Goal: Task Accomplishment & Management: Manage account settings

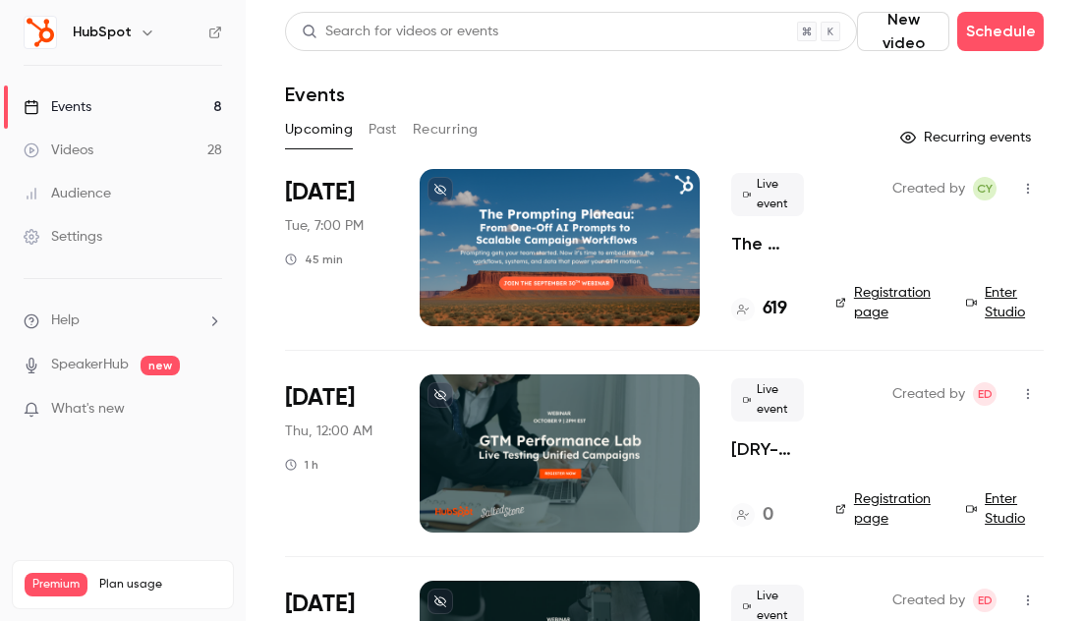
click at [140, 25] on icon "button" at bounding box center [147, 33] width 16 height 16
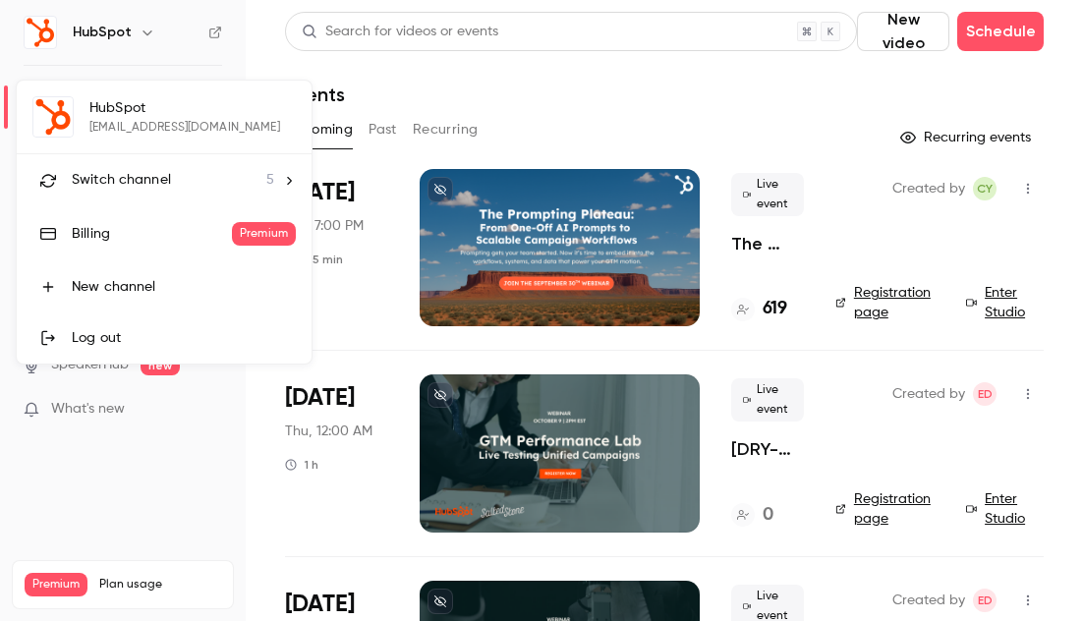
click at [291, 182] on icon at bounding box center [289, 181] width 14 height 14
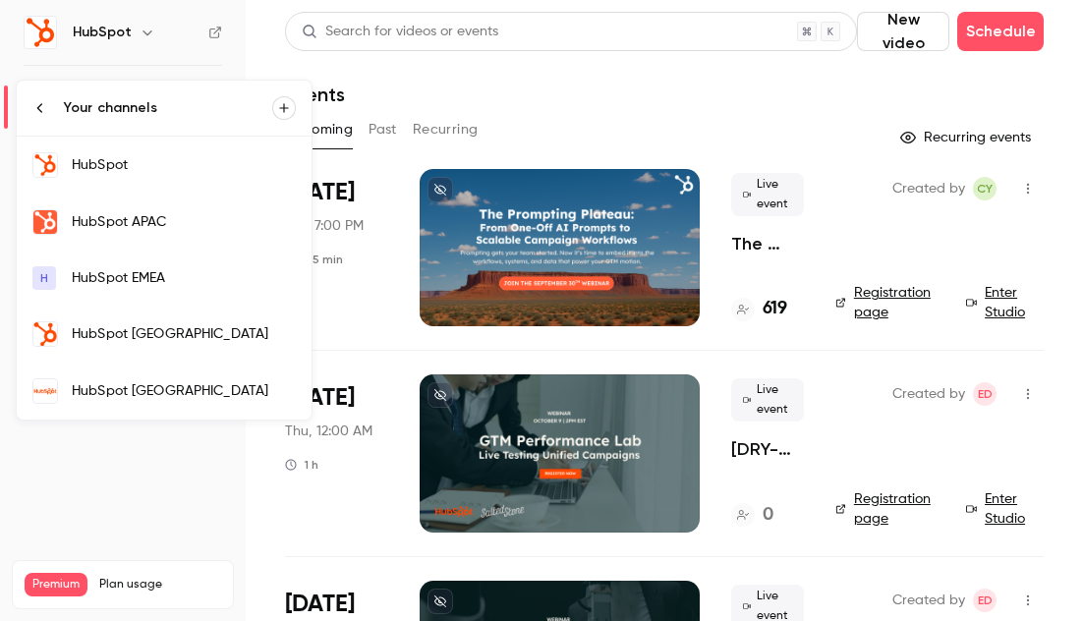
click at [146, 381] on div "HubSpot [GEOGRAPHIC_DATA]" at bounding box center [184, 391] width 224 height 20
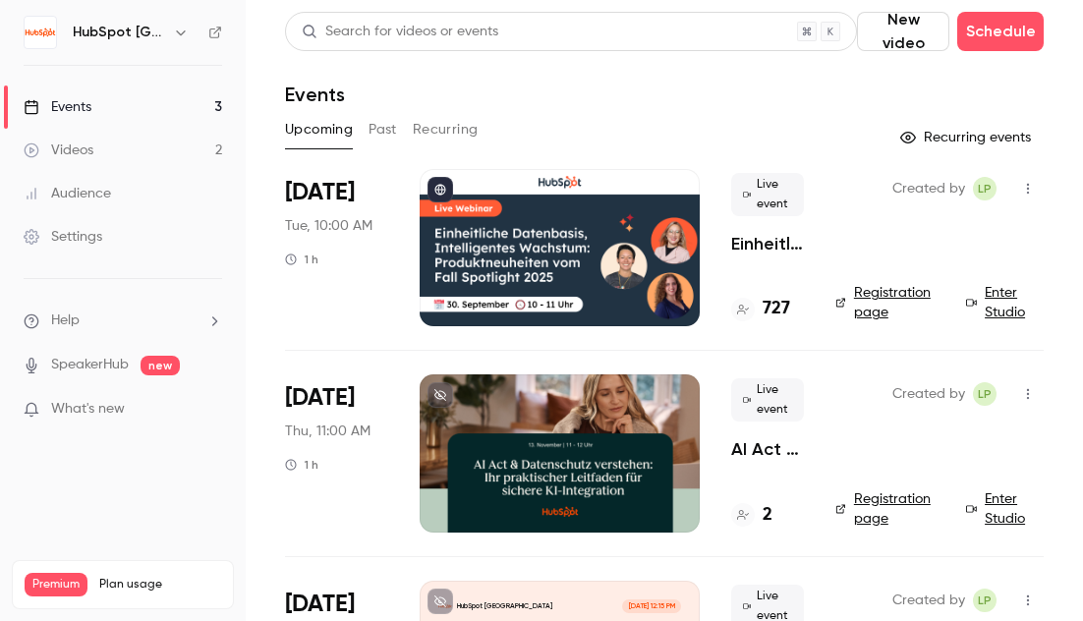
click at [488, 249] on div at bounding box center [559, 247] width 280 height 157
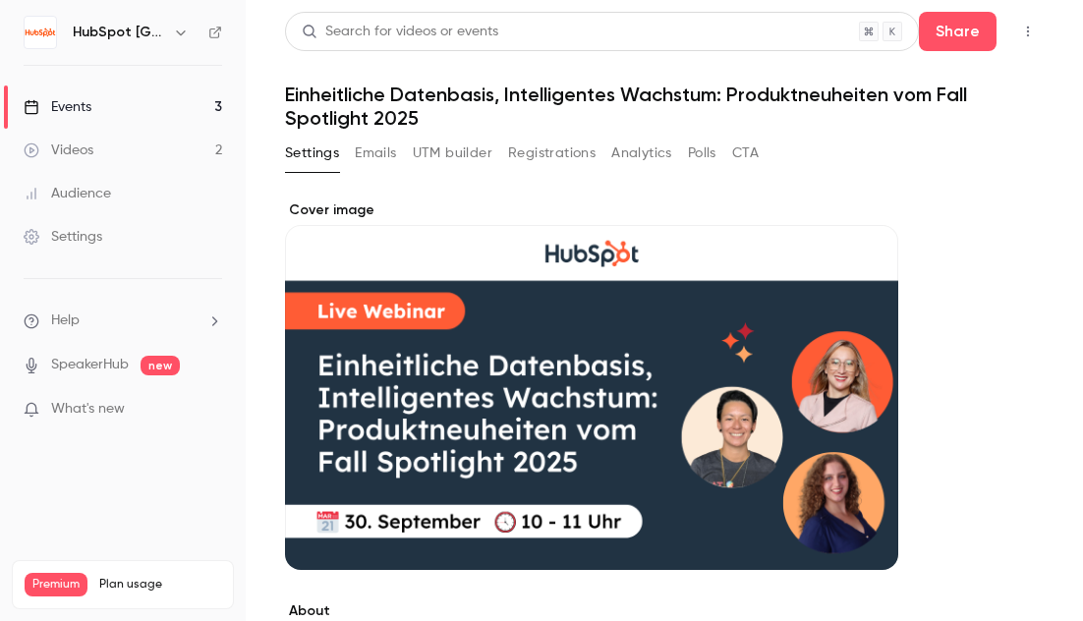
click at [380, 155] on button "Emails" at bounding box center [375, 153] width 41 height 31
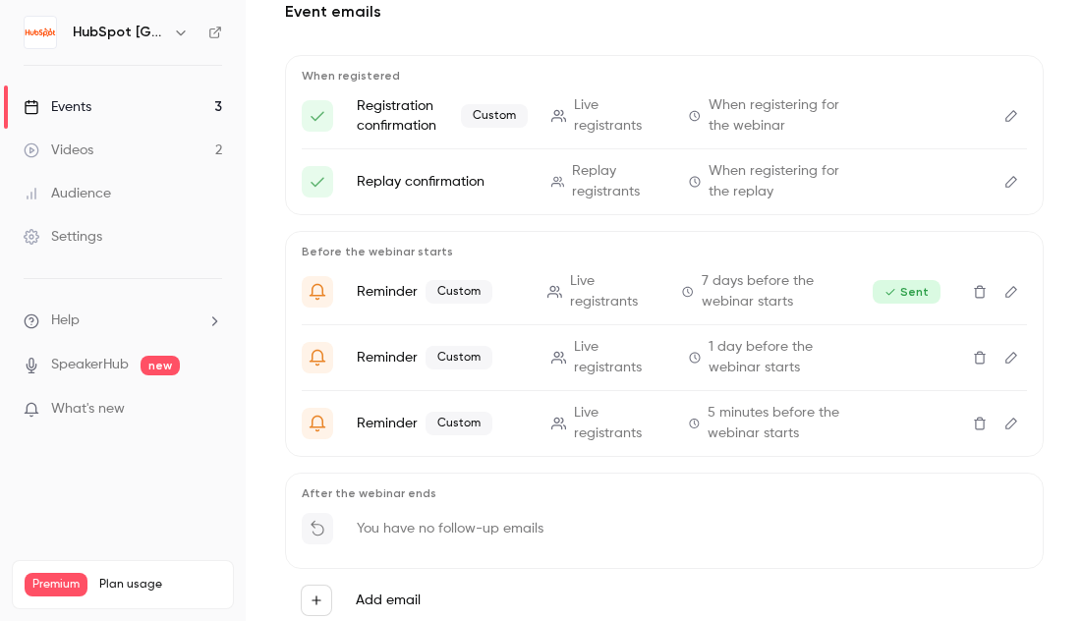
scroll to position [201, 0]
click at [1005, 354] on icon "Edit" at bounding box center [1011, 357] width 12 height 12
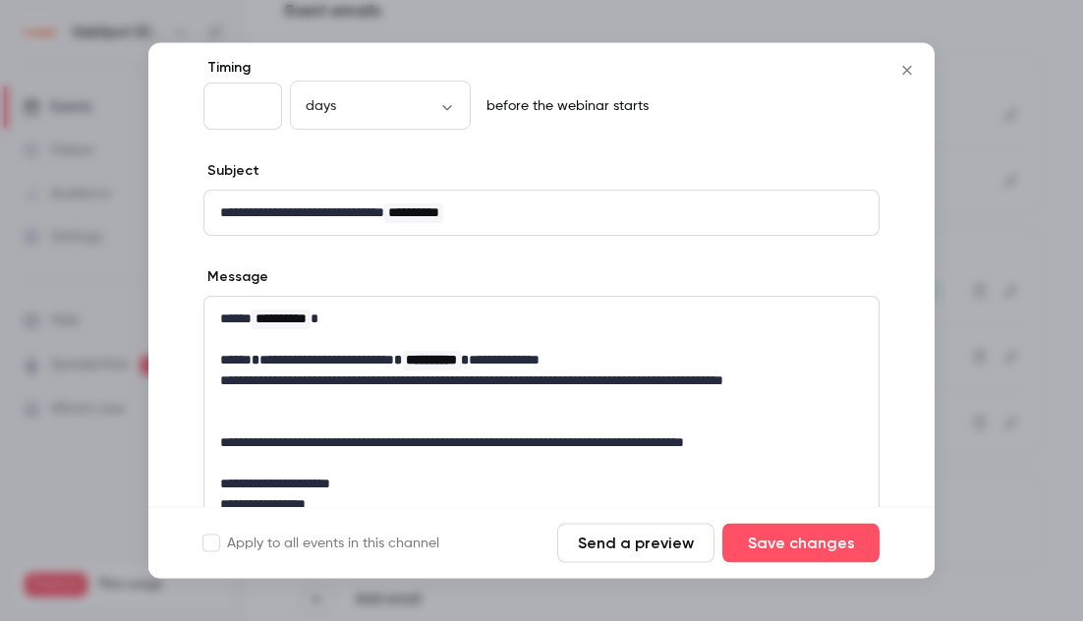
scroll to position [107, 0]
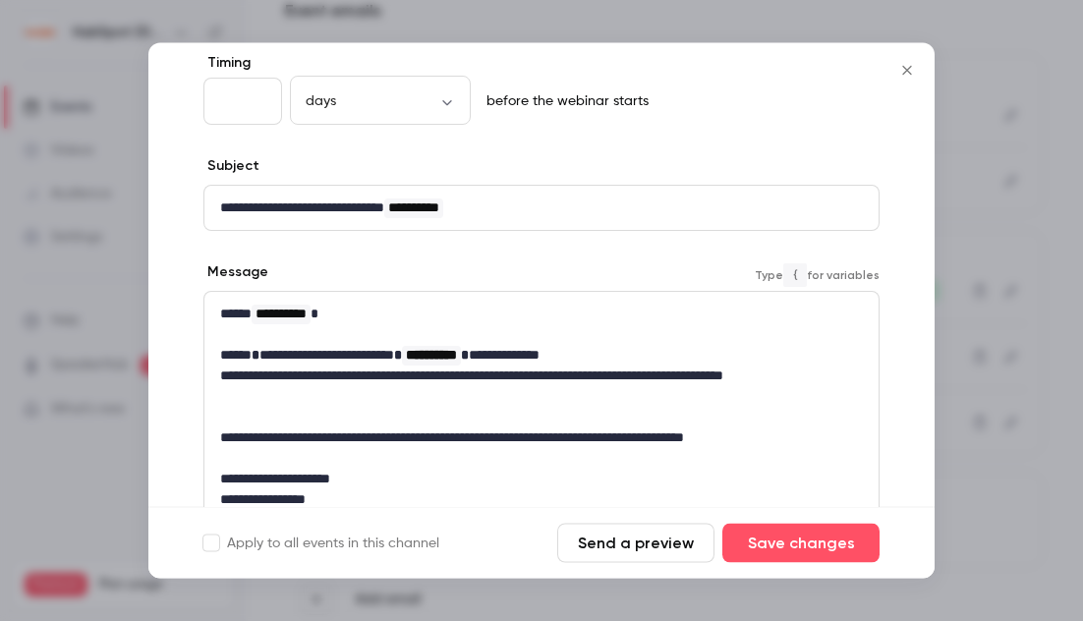
click at [630, 381] on p "**********" at bounding box center [534, 386] width 628 height 41
click at [655, 376] on p "**********" at bounding box center [534, 386] width 628 height 41
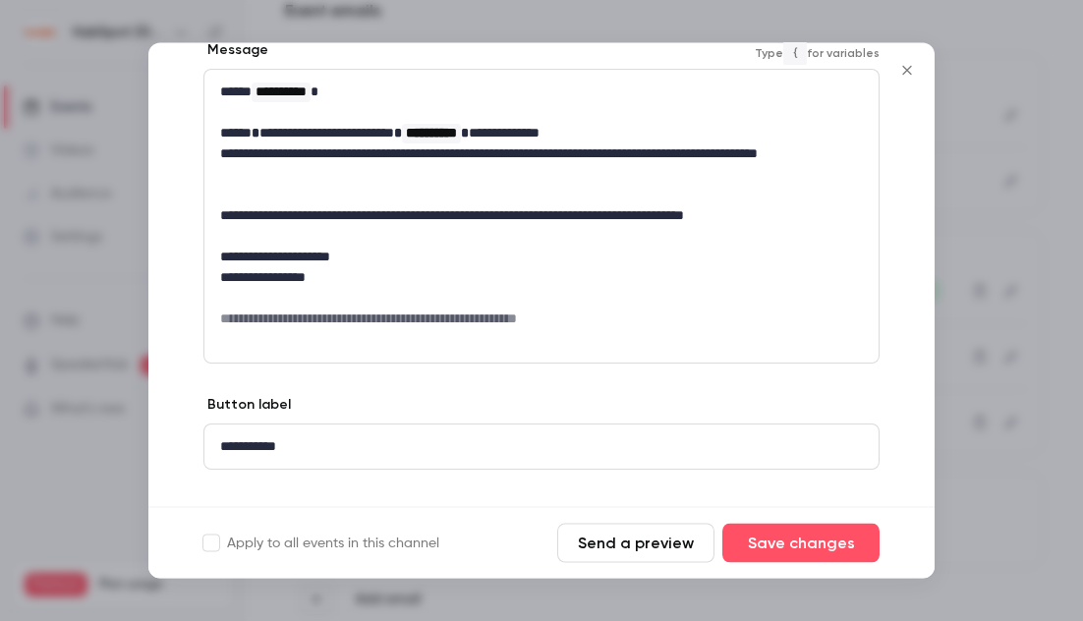
scroll to position [362, 0]
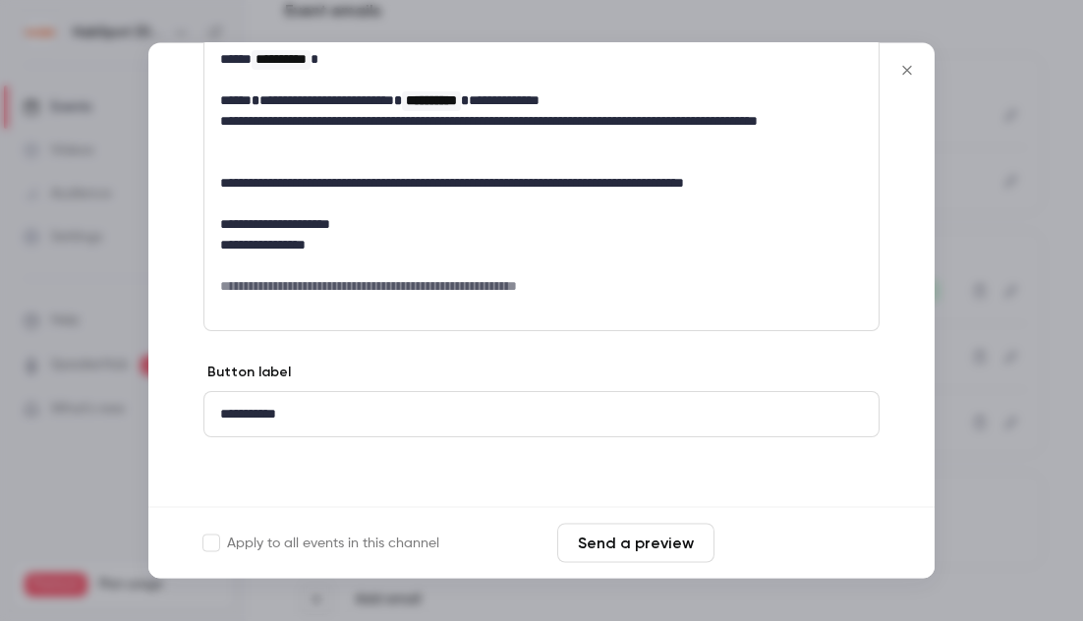
click at [831, 547] on button "Save changes" at bounding box center [800, 543] width 157 height 39
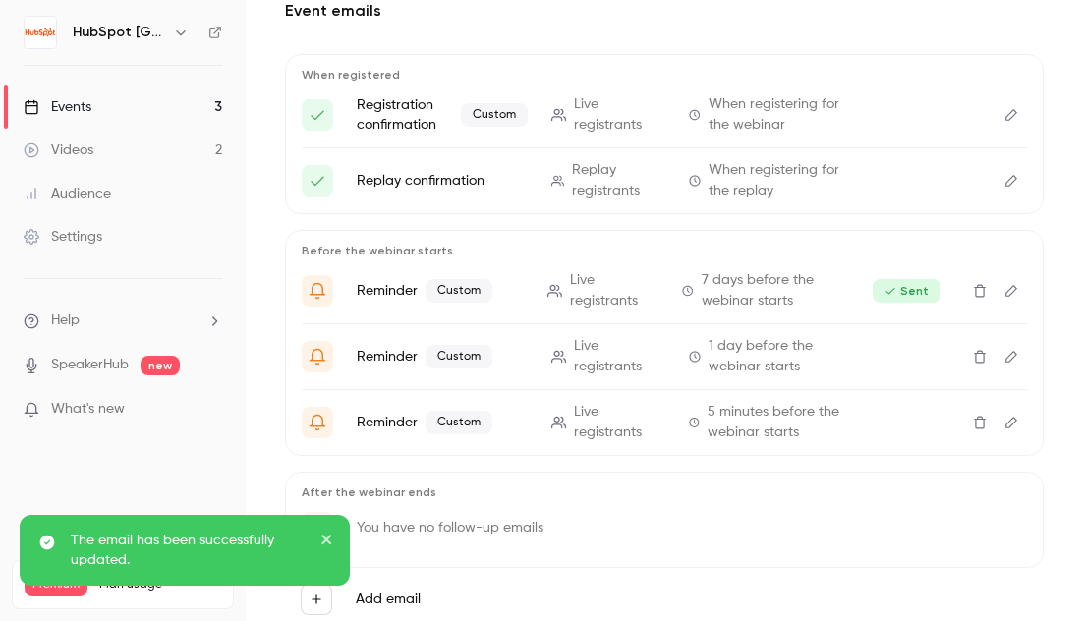
click at [1003, 424] on icon "Edit" at bounding box center [1011, 423] width 16 height 14
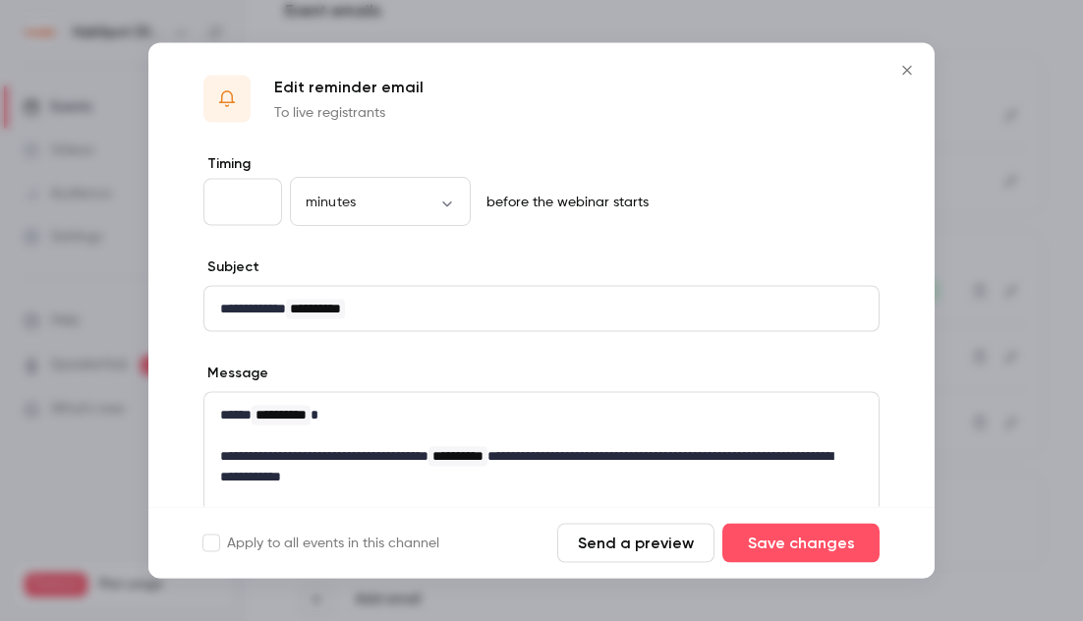
scroll to position [5, 0]
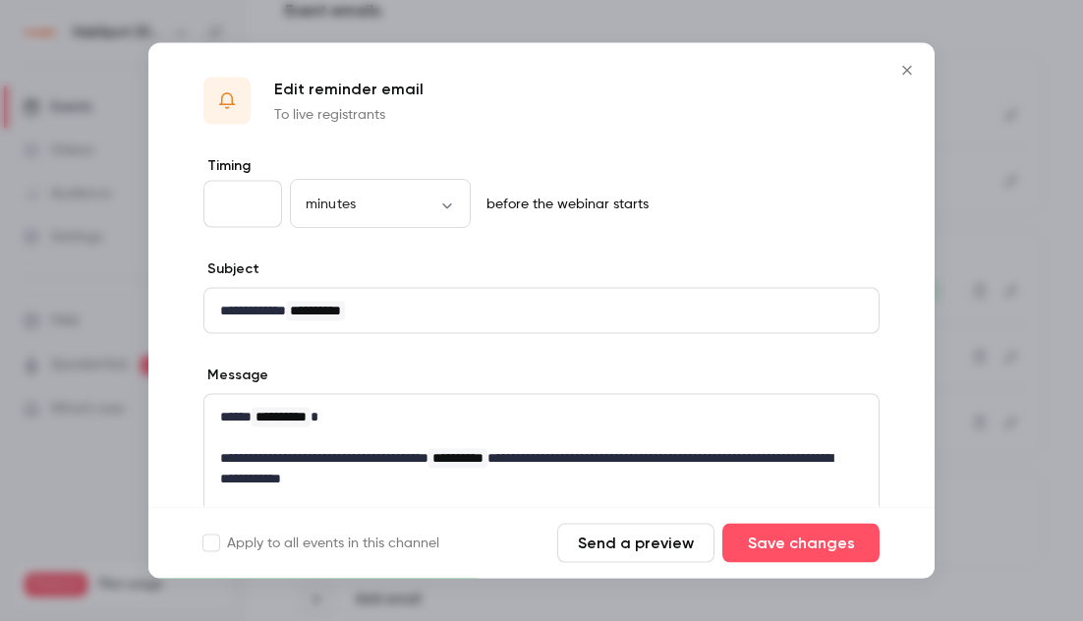
click at [910, 71] on icon "Close" at bounding box center [907, 71] width 24 height 16
